Goal: Task Accomplishment & Management: Manage account settings

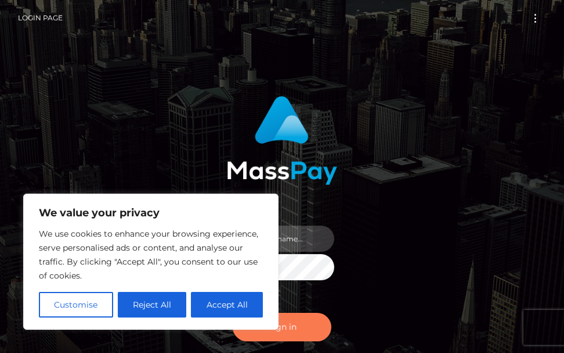
type input "[PERSON_NAME].cope2"
click at [295, 325] on button "Sign in" at bounding box center [282, 326] width 99 height 28
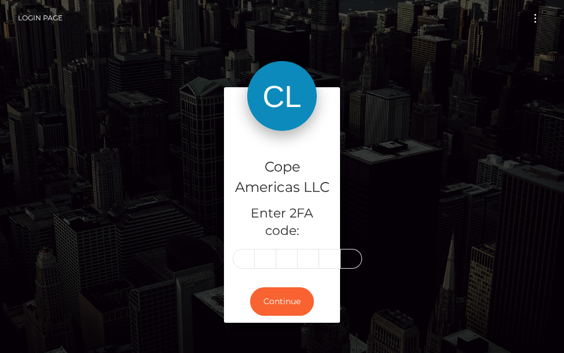
type input "9"
type input "4"
type input "1"
type input "3"
type input "8"
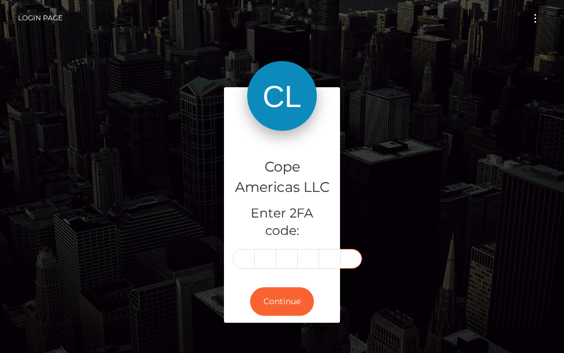
type input "4"
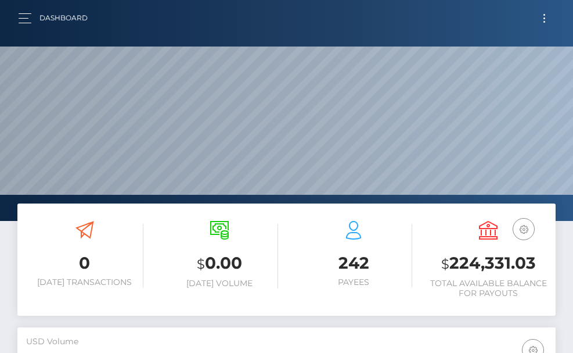
scroll to position [206, 260]
click at [25, 19] on button "button" at bounding box center [28, 18] width 21 height 16
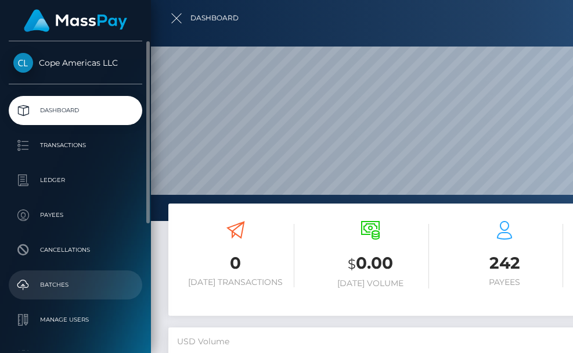
click at [39, 283] on p "Batches" at bounding box center [75, 284] width 124 height 17
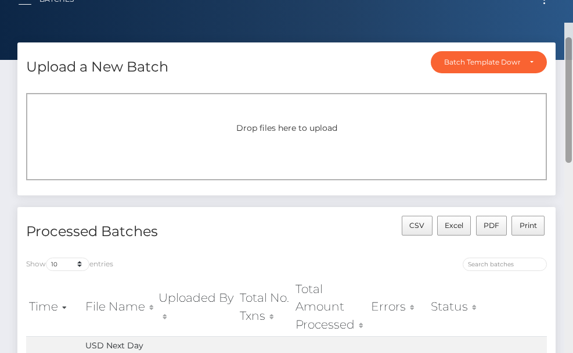
scroll to position [2, 0]
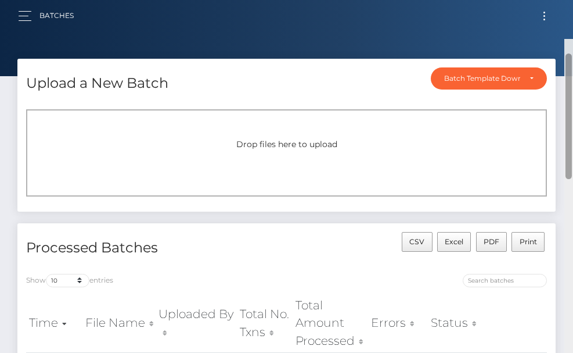
drag, startPoint x: 568, startPoint y: 177, endPoint x: 580, endPoint y: 12, distance: 165.9
click at [573, 12] on html "Cope Americas LLC Dashboard Transactions Ledger Payees Batches" at bounding box center [286, 176] width 573 height 353
click at [546, 20] on button "Toggle navigation" at bounding box center [544, 16] width 21 height 16
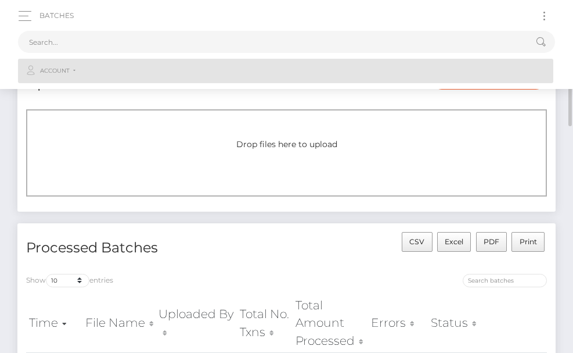
click at [55, 73] on span "Account" at bounding box center [55, 71] width 30 height 10
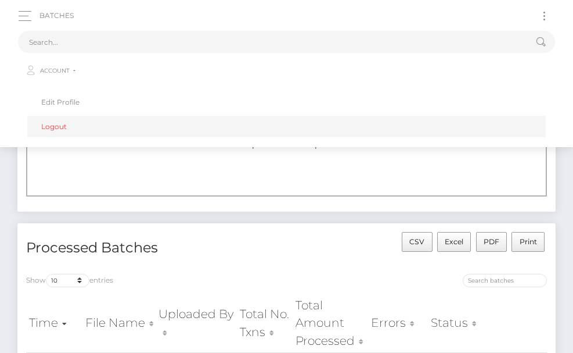
click at [53, 126] on link "Logout" at bounding box center [286, 126] width 519 height 21
